Goal: Check status

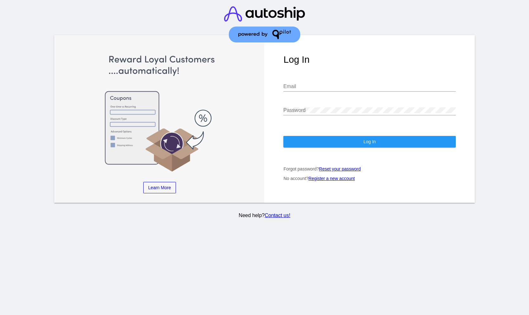
type input "[EMAIL_ADDRESS][DOMAIN_NAME]"
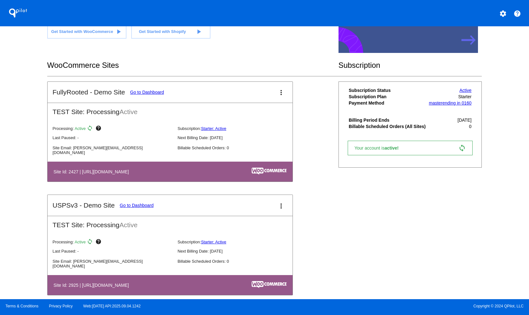
scroll to position [94, 0]
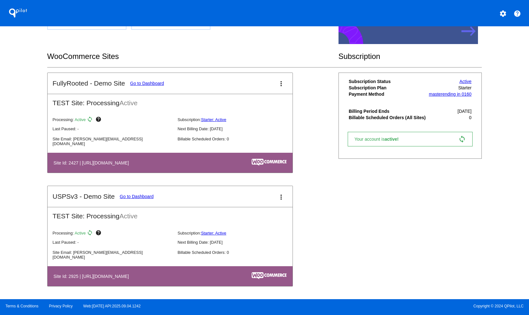
click at [328, 171] on div "FullyRooted - Demo Site Go to Dashboard more_vert TEST Site: Processing Active …" at bounding box center [264, 186] width 435 height 227
click at [238, 61] on div "WooCommerce Sites" at bounding box center [192, 57] width 291 height 22
click at [139, 81] on link "Go to Dashboard" at bounding box center [147, 83] width 34 height 5
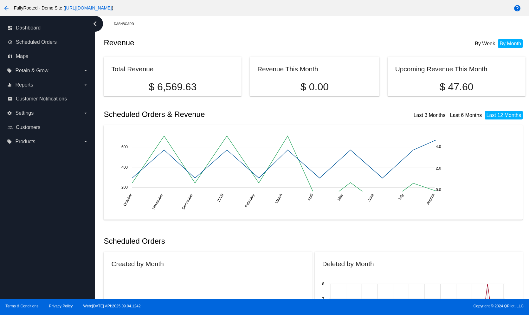
click at [112, 8] on link "[URL][DOMAIN_NAME]" at bounding box center [88, 7] width 47 height 5
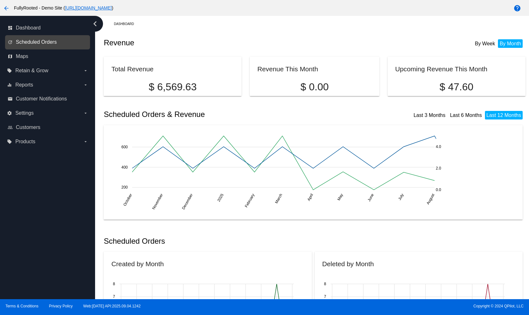
click at [46, 42] on span "Scheduled Orders" at bounding box center [36, 42] width 41 height 6
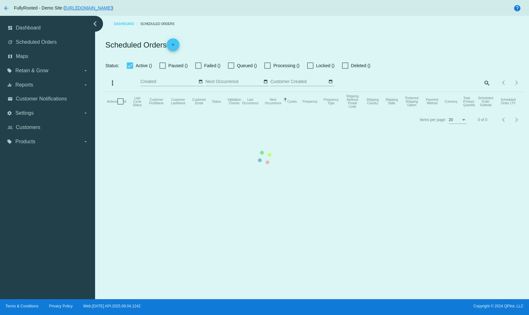
checkbox input "true"
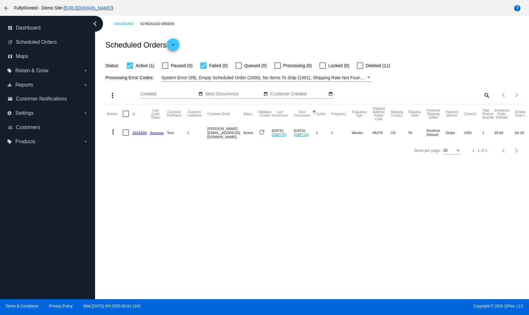
click at [443, 81] on div "Processing Error Codes: System Error (99), Empty Scheduled Order (1000), No Ite…" at bounding box center [315, 75] width 422 height 12
